Goal: Information Seeking & Learning: Learn about a topic

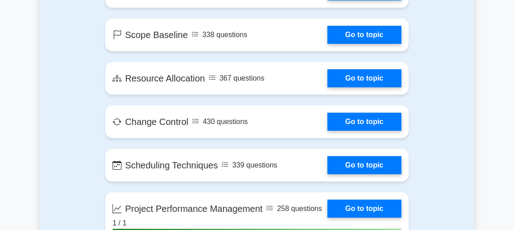
scroll to position [1537, 0]
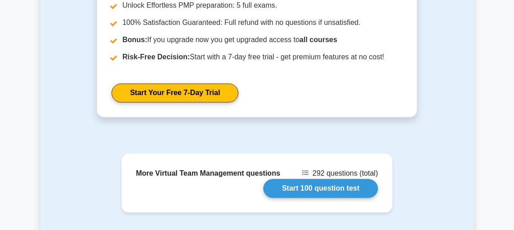
scroll to position [960, 0]
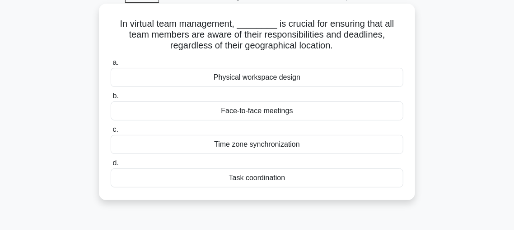
scroll to position [47, 0]
click at [278, 144] on div "Time zone synchronization" at bounding box center [257, 143] width 293 height 19
click at [111, 132] on input "c. Time zone synchronization" at bounding box center [111, 129] width 0 height 6
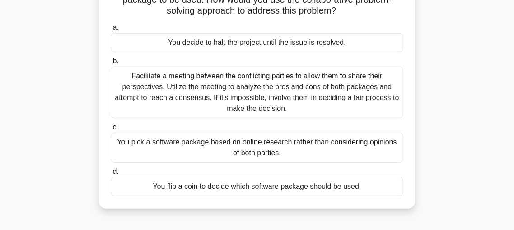
scroll to position [102, 0]
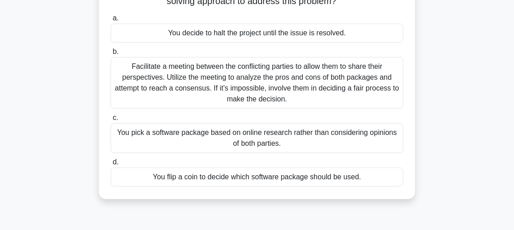
click at [234, 77] on div "Facilitate a meeting between the conflicting parties to allow them to share the…" at bounding box center [257, 83] width 293 height 52
click at [111, 55] on input "b. Facilitate a meeting between the conflicting parties to allow them to share …" at bounding box center [111, 52] width 0 height 6
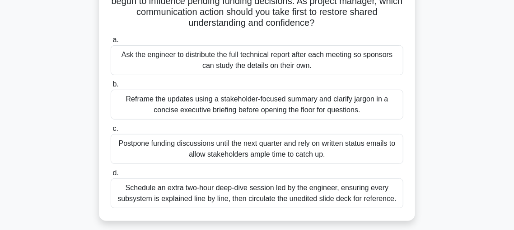
scroll to position [140, 0]
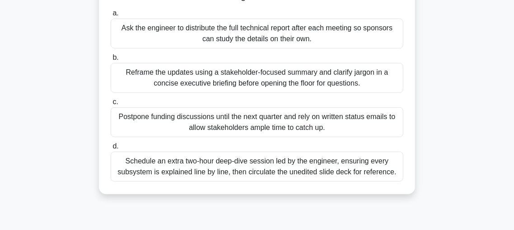
click at [363, 79] on div "Reframe the updates using a stakeholder-focused summary and clarify jargon in a…" at bounding box center [257, 78] width 293 height 30
click at [111, 61] on input "b. Reframe the updates using a stakeholder-focused summary and clarify jargon i…" at bounding box center [111, 58] width 0 height 6
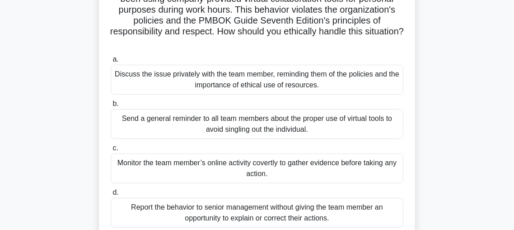
scroll to position [88, 0]
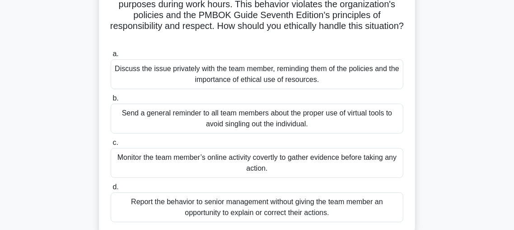
click at [329, 78] on div "Discuss the issue privately with the team member, reminding them of the policie…" at bounding box center [257, 74] width 293 height 30
click at [111, 57] on input "a. Discuss the issue privately with the team member, reminding them of the poli…" at bounding box center [111, 54] width 0 height 6
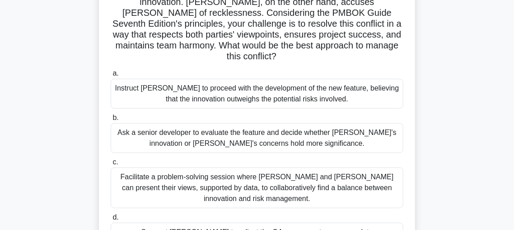
scroll to position [181, 0]
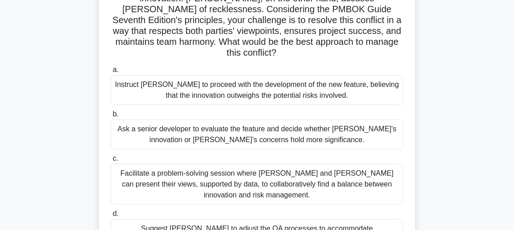
click at [259, 164] on div "Facilitate a problem-solving session where Alan and Susan can present their vie…" at bounding box center [257, 184] width 293 height 41
click at [111, 157] on input "c. Facilitate a problem-solving session where Alan and Susan can present their …" at bounding box center [111, 158] width 0 height 6
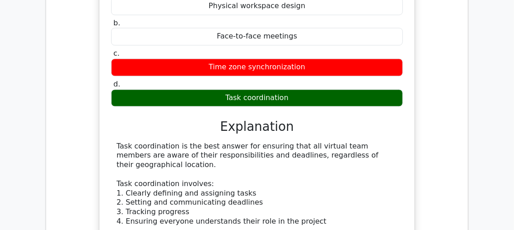
scroll to position [854, 0]
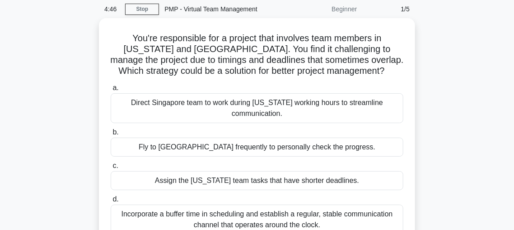
scroll to position [48, 0]
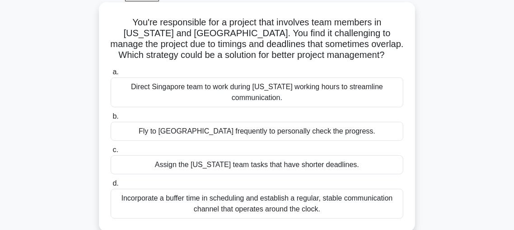
click at [332, 191] on div "Incorporate a buffer time in scheduling and establish a regular, stable communi…" at bounding box center [257, 203] width 293 height 30
click at [111, 186] on input "d. Incorporate a buffer time in scheduling and establish a regular, stable comm…" at bounding box center [111, 183] width 0 height 6
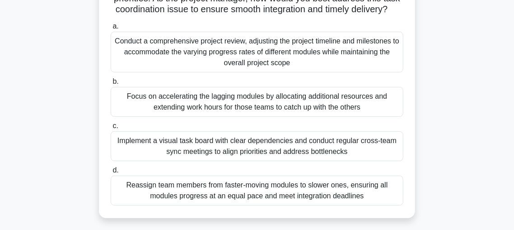
scroll to position [147, 0]
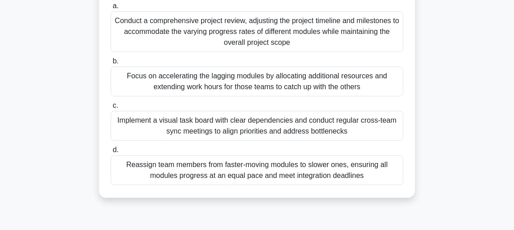
click at [284, 123] on div "Implement a visual task board with clear dependencies and conduct regular cross…" at bounding box center [257, 126] width 293 height 30
click at [111, 108] on input "c. Implement a visual task board with clear dependencies and conduct regular cr…" at bounding box center [111, 106] width 0 height 6
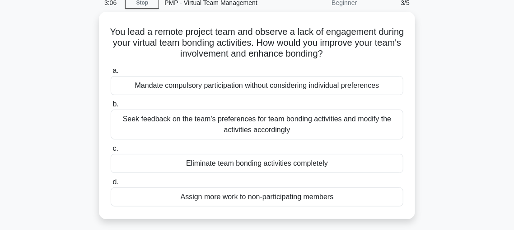
scroll to position [35, 0]
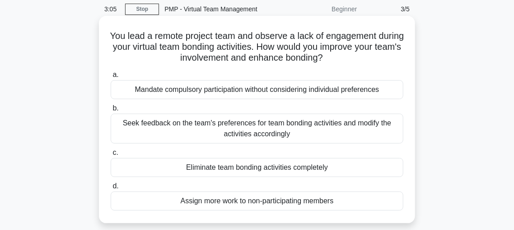
click at [220, 121] on div "Seek feedback on the team's preferences for team bonding activities and modify …" at bounding box center [257, 128] width 293 height 30
click at [111, 111] on input "b. Seek feedback on the team's preferences for team bonding activities and modi…" at bounding box center [111, 108] width 0 height 6
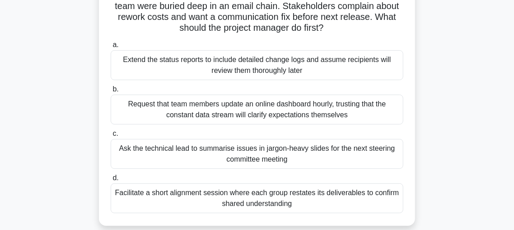
scroll to position [92, 0]
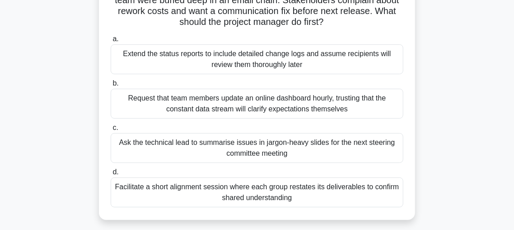
click at [324, 193] on div "Facilitate a short alignment session where each group restates its deliverables…" at bounding box center [257, 192] width 293 height 30
click at [111, 175] on input "d. Facilitate a short alignment session where each group restates its deliverab…" at bounding box center [111, 172] width 0 height 6
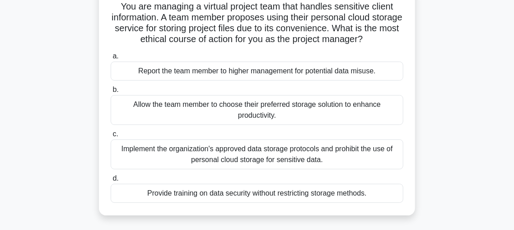
scroll to position [74, 0]
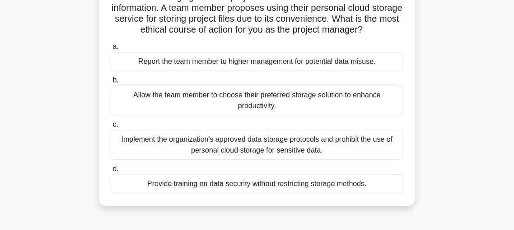
click at [238, 146] on div "Implement the organization's approved data storage protocols and prohibit the u…" at bounding box center [257, 145] width 293 height 30
click at [111, 127] on input "c. Implement the organization's approved data storage protocols and prohibit th…" at bounding box center [111, 125] width 0 height 6
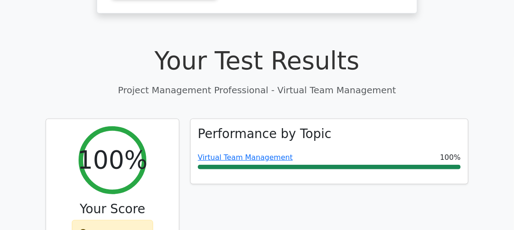
scroll to position [285, 0]
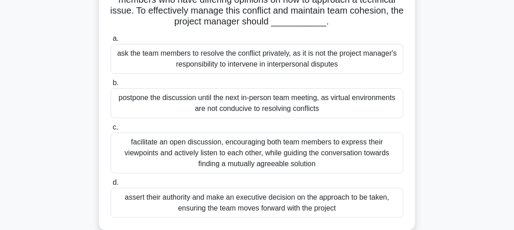
scroll to position [95, 0]
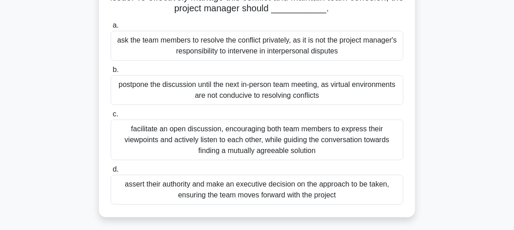
click at [231, 137] on div "facilitate an open discussion, encouraging both team members to express their v…" at bounding box center [257, 139] width 293 height 41
click at [111, 117] on input "c. facilitate an open discussion, encouraging both team members to express thei…" at bounding box center [111, 114] width 0 height 6
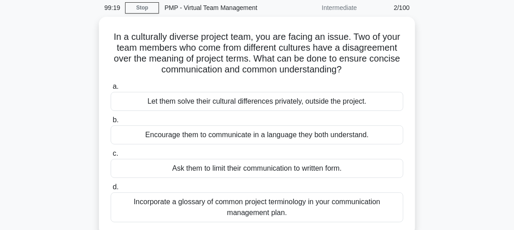
scroll to position [38, 0]
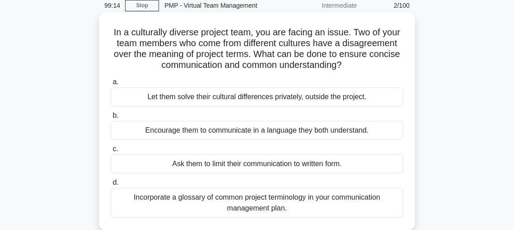
click at [313, 198] on div "Incorporate a glossary of common project terminology in your communication mana…" at bounding box center [257, 203] width 293 height 30
click at [111, 185] on input "d. Incorporate a glossary of common project terminology in your communication m…" at bounding box center [111, 182] width 0 height 6
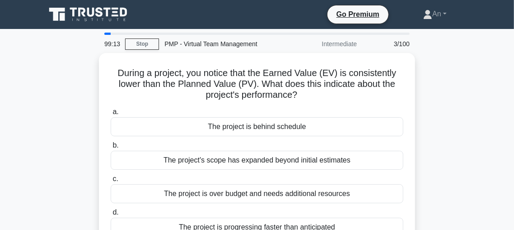
scroll to position [0, 0]
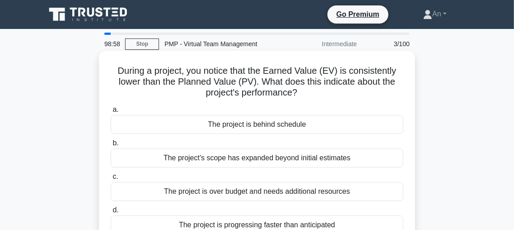
click at [238, 123] on div "The project is behind schedule" at bounding box center [257, 124] width 293 height 19
click at [111, 113] on input "a. The project is behind schedule" at bounding box center [111, 110] width 0 height 6
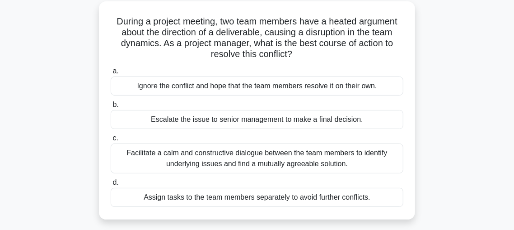
scroll to position [60, 0]
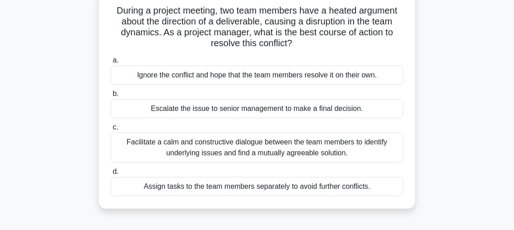
click at [180, 151] on div "Facilitate a calm and constructive dialogue between the team members to identif…" at bounding box center [257, 147] width 293 height 30
click at [111, 130] on input "c. Facilitate a calm and constructive dialogue between the team members to iden…" at bounding box center [111, 127] width 0 height 6
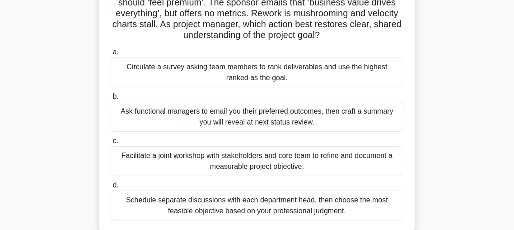
scroll to position [107, 0]
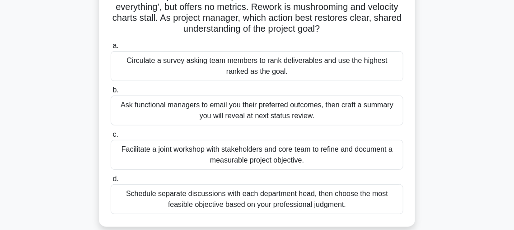
click at [307, 151] on div "Facilitate a joint workshop with stakeholders and core team to refine and docum…" at bounding box center [257, 155] width 293 height 30
click at [111, 137] on input "c. Facilitate a joint workshop with stakeholders and core team to refine and do…" at bounding box center [111, 135] width 0 height 6
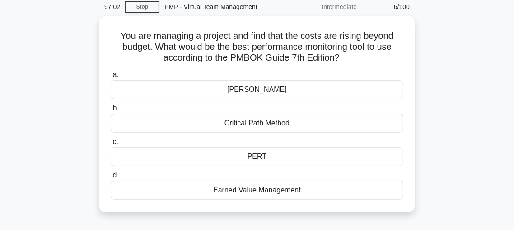
scroll to position [38, 0]
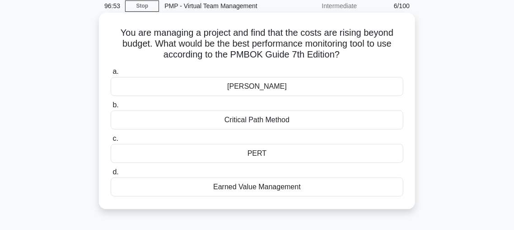
click at [277, 185] on div "Earned Value Management" at bounding box center [257, 186] width 293 height 19
click at [111, 175] on input "d. Earned Value Management" at bounding box center [111, 172] width 0 height 6
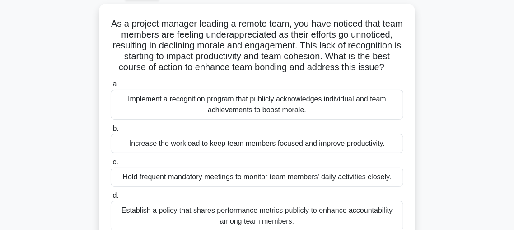
scroll to position [56, 0]
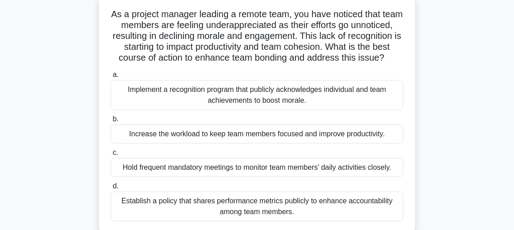
click at [240, 206] on div "Establish a policy that shares performance metrics publicly to enhance accounta…" at bounding box center [257, 206] width 293 height 30
click at [111, 189] on input "d. Establish a policy that shares performance metrics publicly to enhance accou…" at bounding box center [111, 186] width 0 height 6
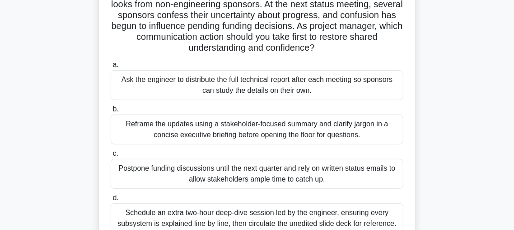
scroll to position [91, 0]
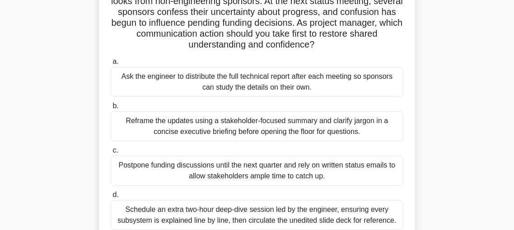
click at [220, 129] on div "Reframe the updates using a stakeholder-focused summary and clarify jargon in a…" at bounding box center [257, 126] width 293 height 30
click at [111, 109] on input "b. Reframe the updates using a stakeholder-focused summary and clarify jargon i…" at bounding box center [111, 106] width 0 height 6
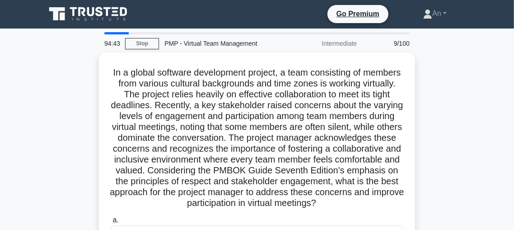
scroll to position [0, 0]
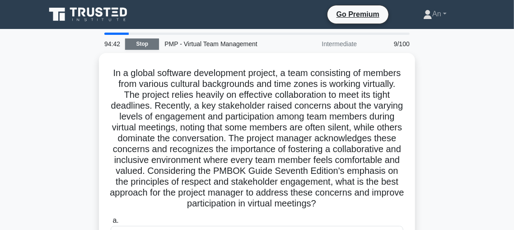
click at [137, 47] on link "Stop" at bounding box center [142, 43] width 34 height 11
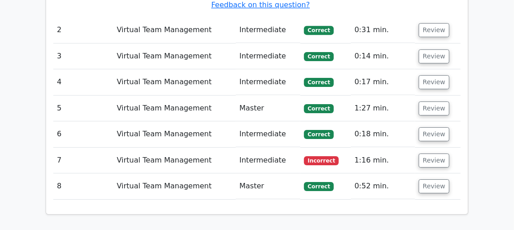
scroll to position [1302, 0]
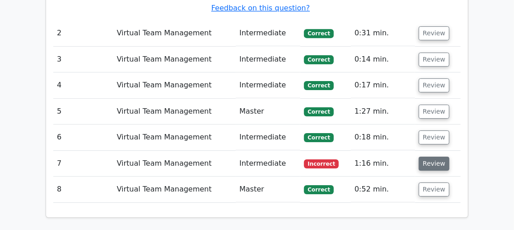
click at [440, 156] on button "Review" at bounding box center [434, 163] width 31 height 14
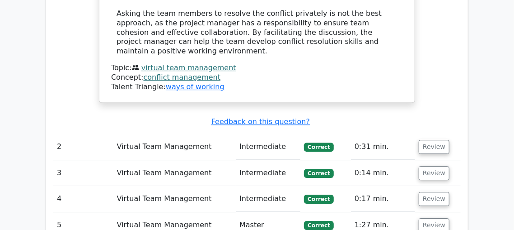
scroll to position [1019, 0]
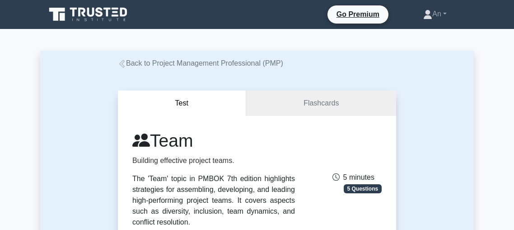
scroll to position [879, 0]
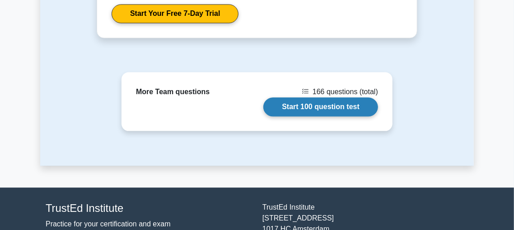
click at [300, 108] on link "Start 100 question test" at bounding box center [321, 106] width 115 height 19
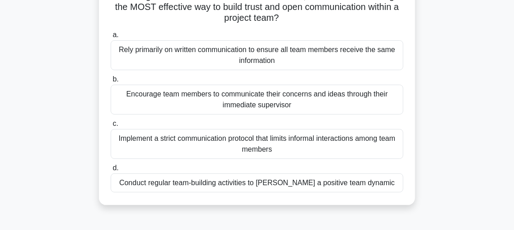
scroll to position [79, 0]
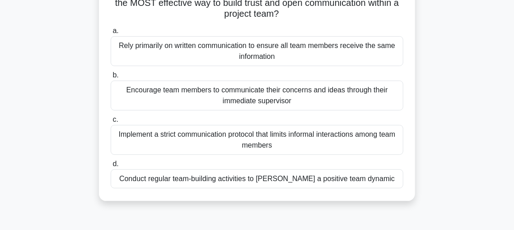
click at [341, 181] on div "Conduct regular team-building activities to [PERSON_NAME] a positive team dynam…" at bounding box center [257, 178] width 293 height 19
click at [111, 167] on input "d. Conduct regular team-building activities to [PERSON_NAME] a positive team dy…" at bounding box center [111, 164] width 0 height 6
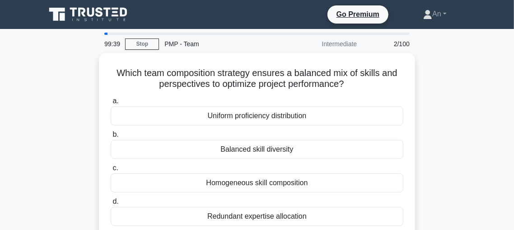
scroll to position [0, 0]
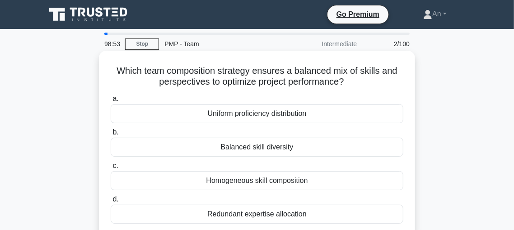
click at [236, 149] on div "Balanced skill diversity" at bounding box center [257, 146] width 293 height 19
click at [111, 135] on input "b. Balanced skill diversity" at bounding box center [111, 132] width 0 height 6
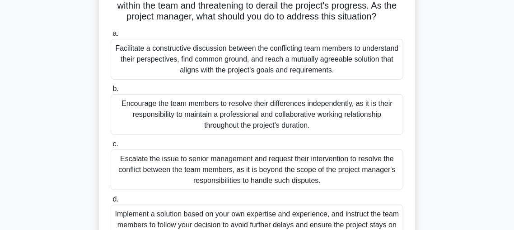
scroll to position [103, 0]
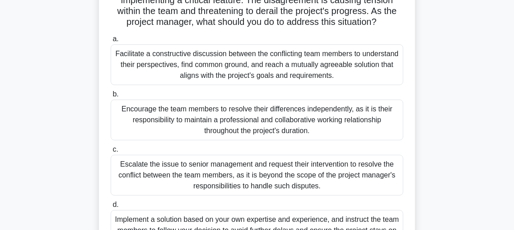
click at [254, 71] on div "Facilitate a constructive discussion between the conflicting team members to un…" at bounding box center [257, 64] width 293 height 41
click at [111, 42] on input "a. Facilitate a constructive discussion between the conflicting team members to…" at bounding box center [111, 39] width 0 height 6
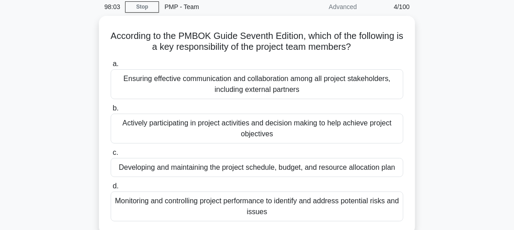
scroll to position [75, 0]
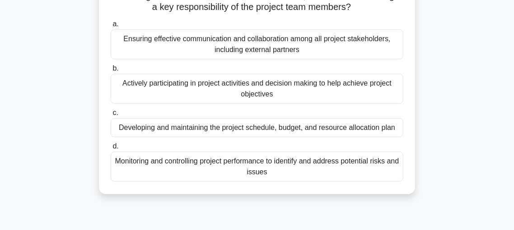
click at [224, 88] on div "Actively participating in project activities and decision making to help achiev…" at bounding box center [257, 89] width 293 height 30
click at [111, 71] on input "b. Actively participating in project activities and decision making to help ach…" at bounding box center [111, 69] width 0 height 6
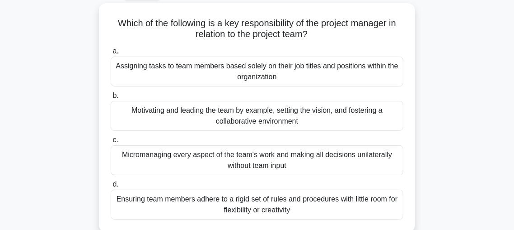
scroll to position [62, 0]
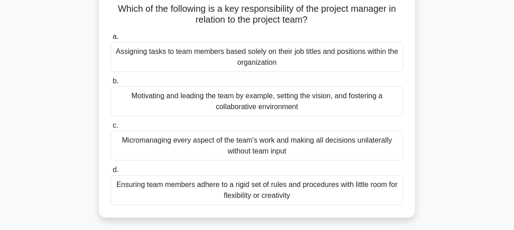
click at [221, 96] on div "Motivating and leading the team by example, setting the vision, and fostering a…" at bounding box center [257, 101] width 293 height 30
click at [111, 84] on input "b. Motivating and leading the team by example, setting the vision, and fosterin…" at bounding box center [111, 81] width 0 height 6
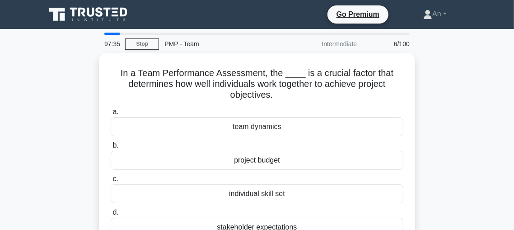
scroll to position [0, 0]
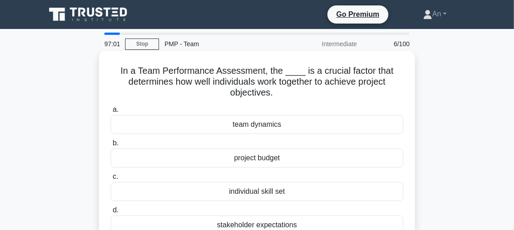
click at [250, 126] on div "team dynamics" at bounding box center [257, 124] width 293 height 19
click at [111, 113] on input "a. team dynamics" at bounding box center [111, 110] width 0 height 6
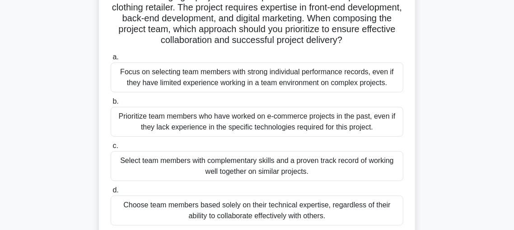
scroll to position [79, 0]
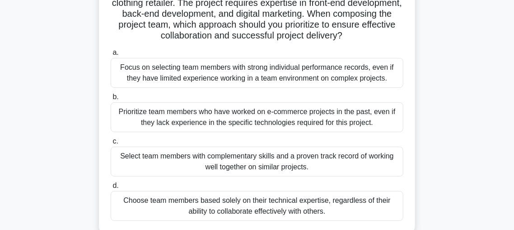
click at [293, 205] on div "Choose team members based solely on their technical expertise, regardless of th…" at bounding box center [257, 206] width 293 height 30
click at [111, 188] on input "d. Choose team members based solely on their technical expertise, regardless of…" at bounding box center [111, 186] width 0 height 6
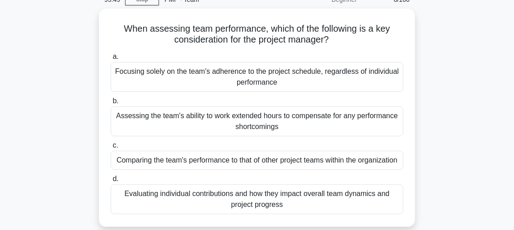
scroll to position [55, 0]
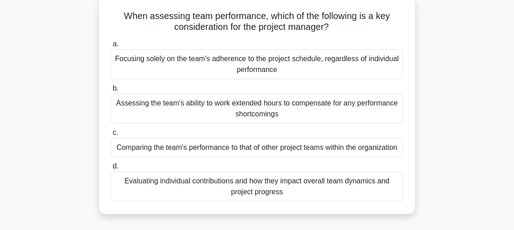
click at [244, 191] on div "Evaluating individual contributions and how they impact overall team dynamics a…" at bounding box center [257, 186] width 293 height 30
click at [111, 169] on input "d. Evaluating individual contributions and how they impact overall team dynamic…" at bounding box center [111, 166] width 0 height 6
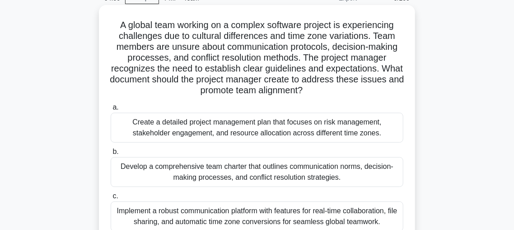
scroll to position [95, 0]
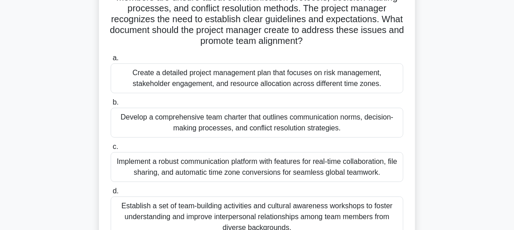
click at [192, 117] on div "Develop a comprehensive team charter that outlines communication norms, decisio…" at bounding box center [257, 123] width 293 height 30
click at [111, 105] on input "b. Develop a comprehensive team charter that outlines communication norms, deci…" at bounding box center [111, 102] width 0 height 6
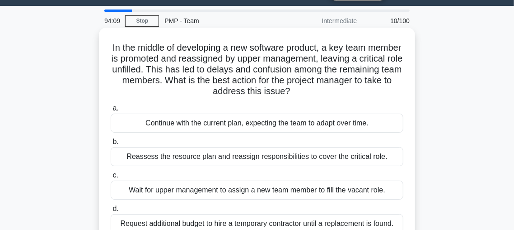
scroll to position [0, 0]
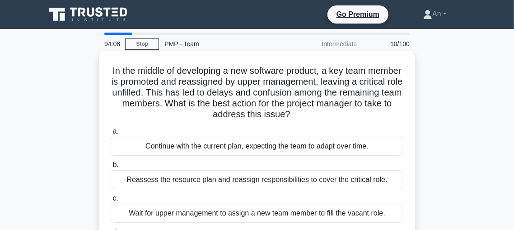
click at [147, 181] on div "Reassess the resource plan and reassign responsibilities to cover the critical …" at bounding box center [257, 179] width 293 height 19
click at [111, 168] on input "b. Reassess the resource plan and reassign responsibilities to cover the critic…" at bounding box center [111, 165] width 0 height 6
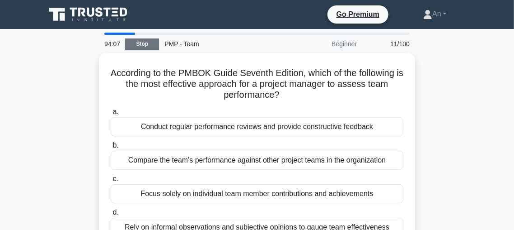
click at [132, 46] on link "Stop" at bounding box center [142, 43] width 34 height 11
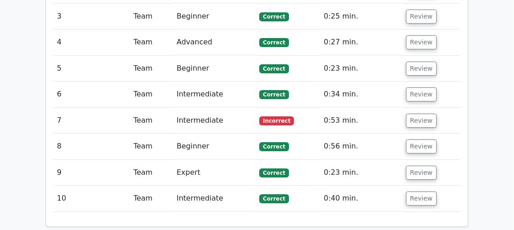
scroll to position [1306, 0]
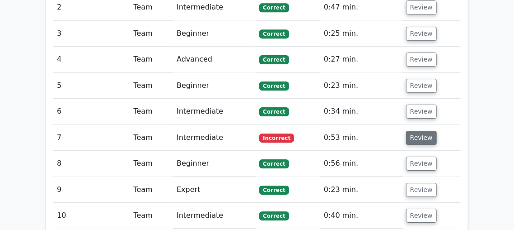
click at [418, 131] on button "Review" at bounding box center [421, 138] width 31 height 14
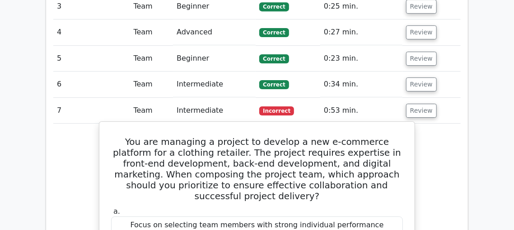
scroll to position [1354, 0]
